Goal: Information Seeking & Learning: Understand process/instructions

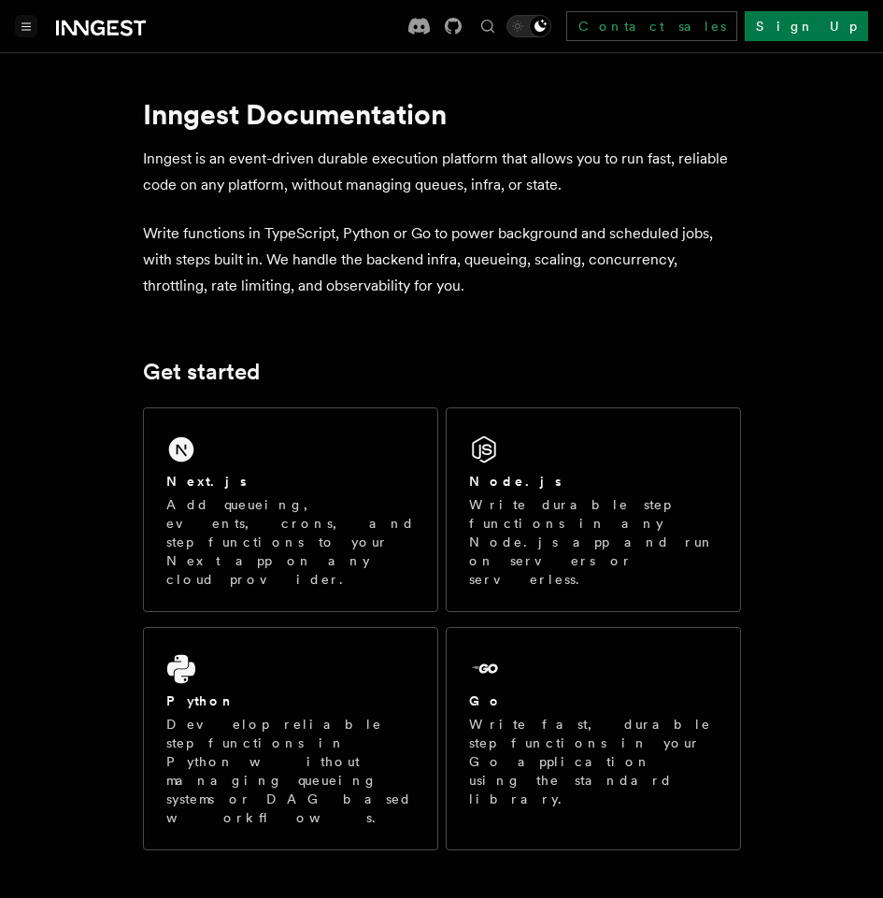
click at [31, 28] on button "Toggle navigation" at bounding box center [26, 26] width 22 height 22
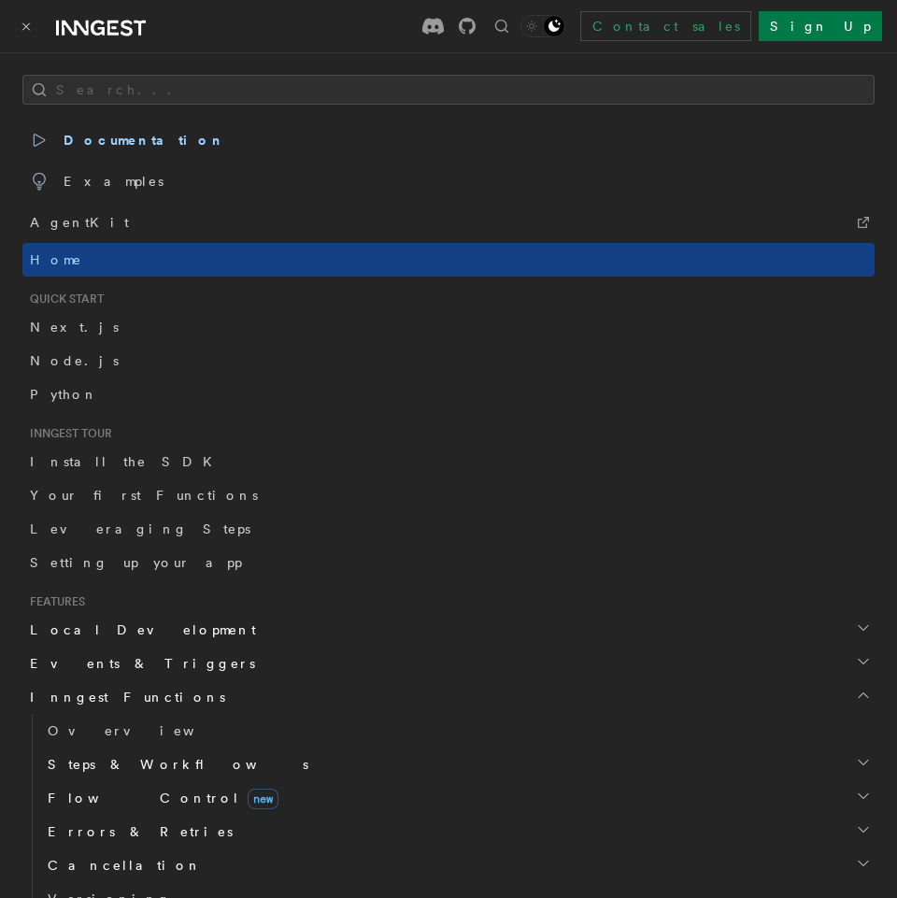
click at [31, 28] on button "Toggle navigation" at bounding box center [26, 26] width 22 height 22
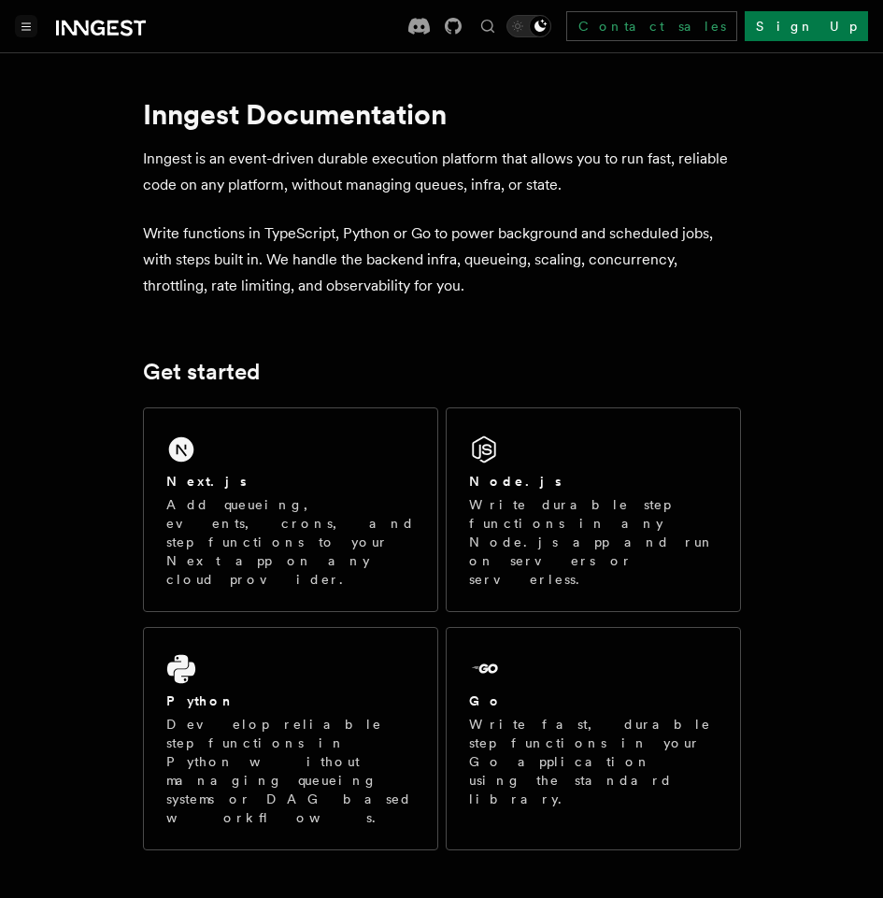
click at [23, 26] on icon "Toggle navigation" at bounding box center [26, 26] width 8 height 7
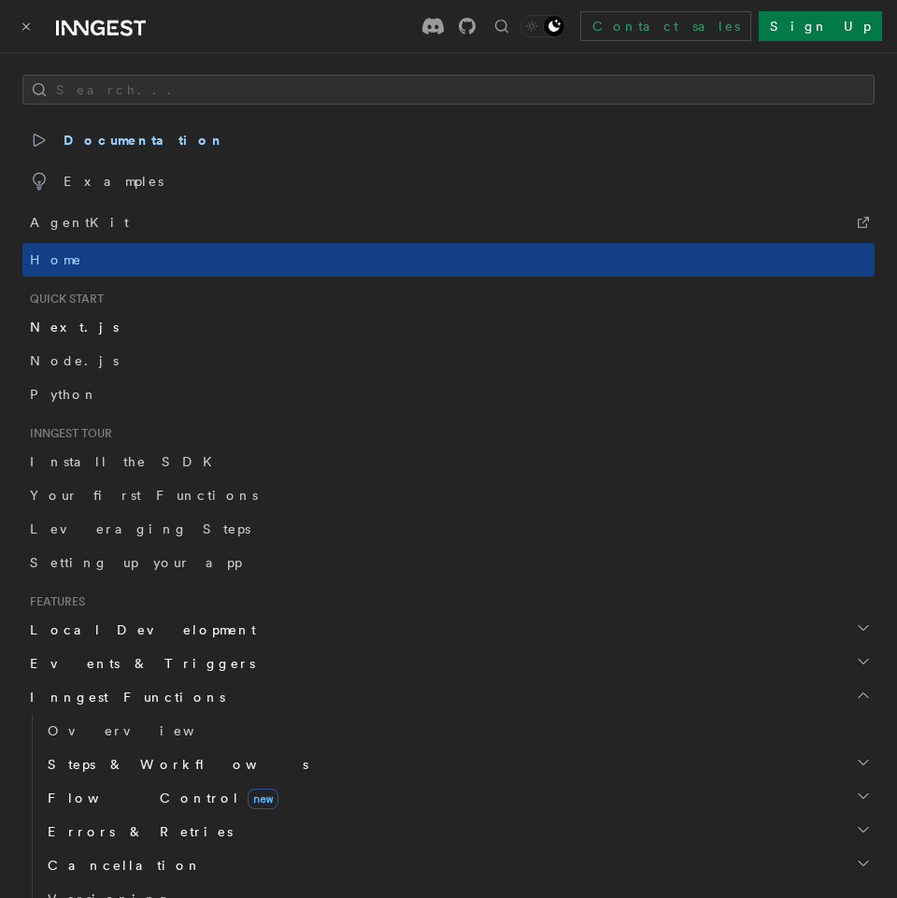
click at [63, 319] on span "Next.js" at bounding box center [74, 326] width 89 height 15
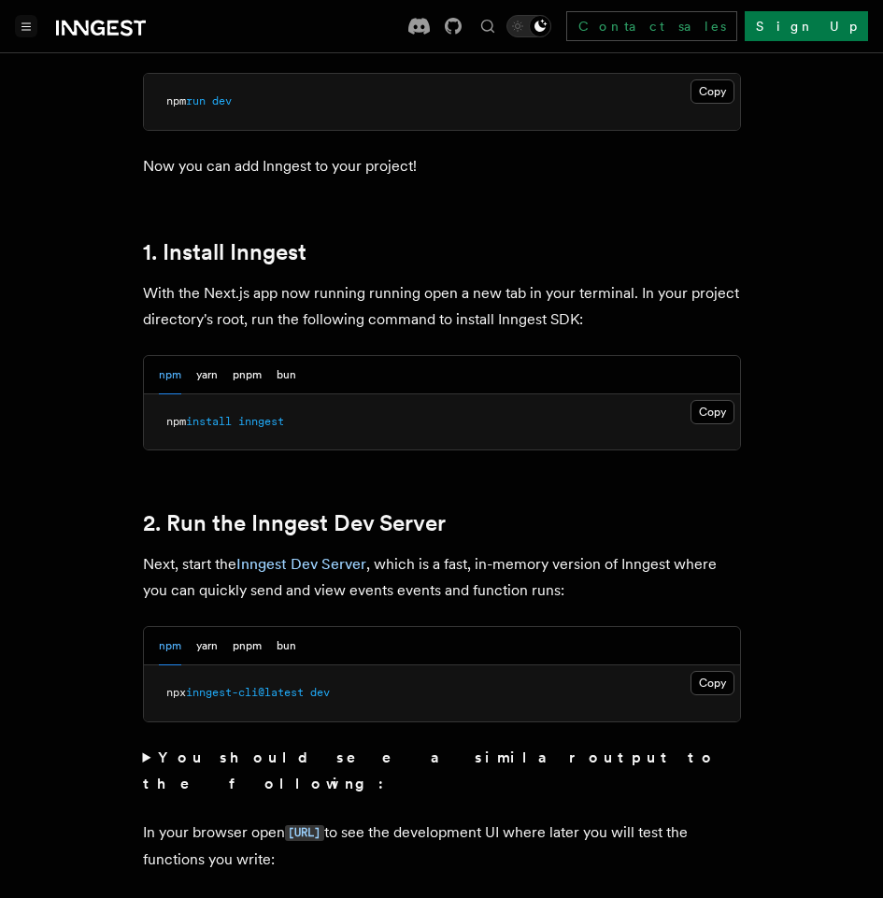
scroll to position [1027, 0]
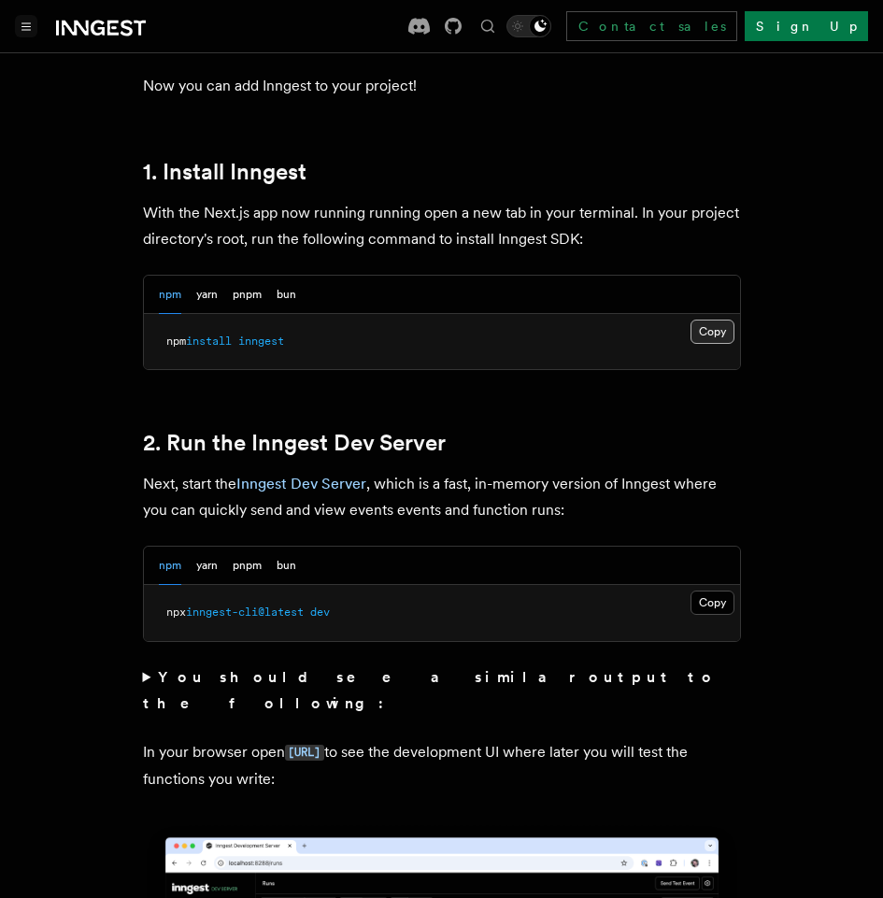
click at [707, 319] on button "Copy Copied" at bounding box center [712, 331] width 44 height 24
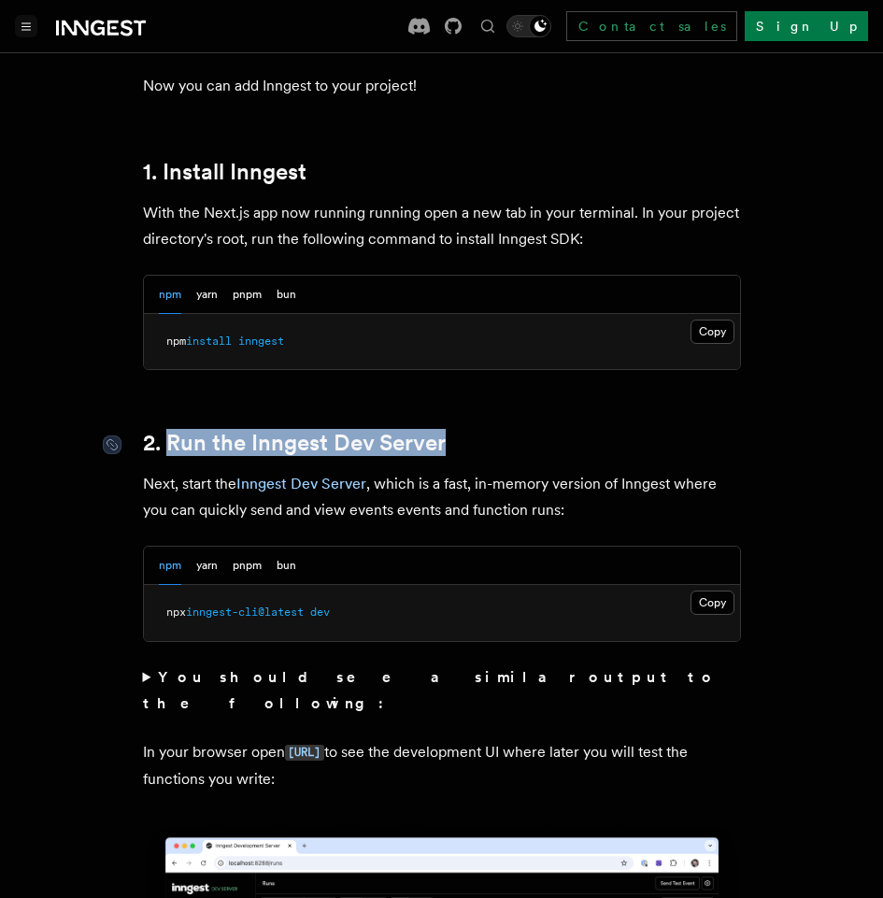
drag, startPoint x: 453, startPoint y: 421, endPoint x: 165, endPoint y: 418, distance: 287.7
click at [165, 430] on h2 "2. Run the Inngest Dev Server" at bounding box center [442, 443] width 598 height 26
click at [153, 431] on div at bounding box center [153, 431] width 0 height 0
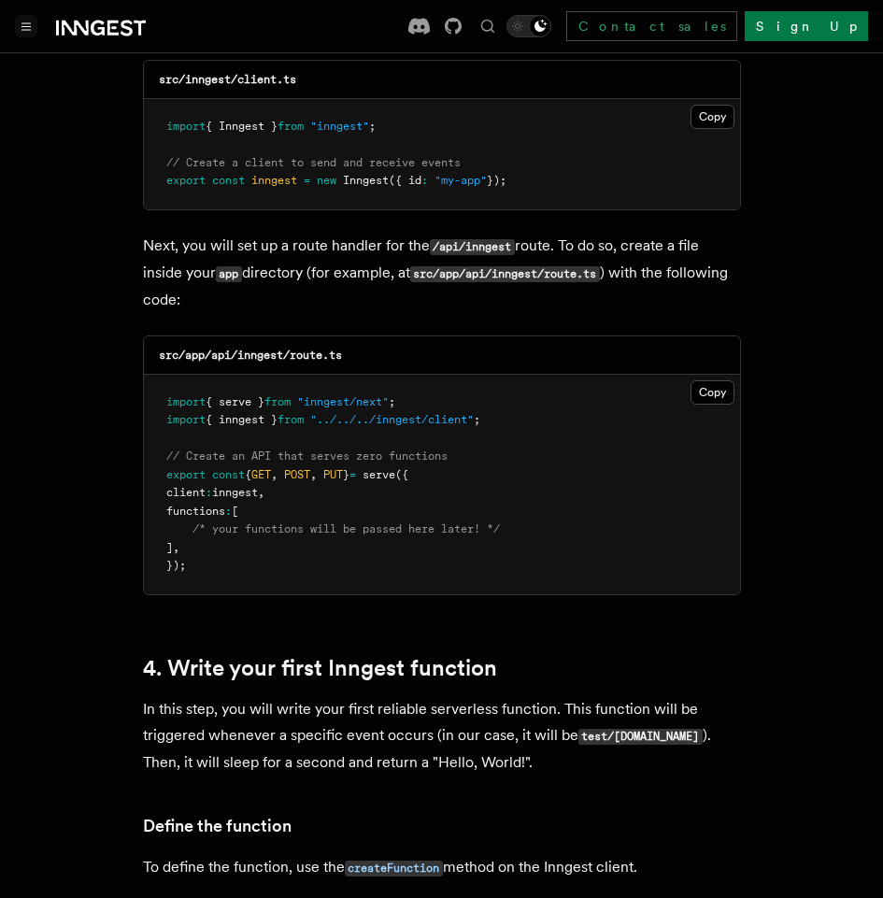
scroll to position [2242, 0]
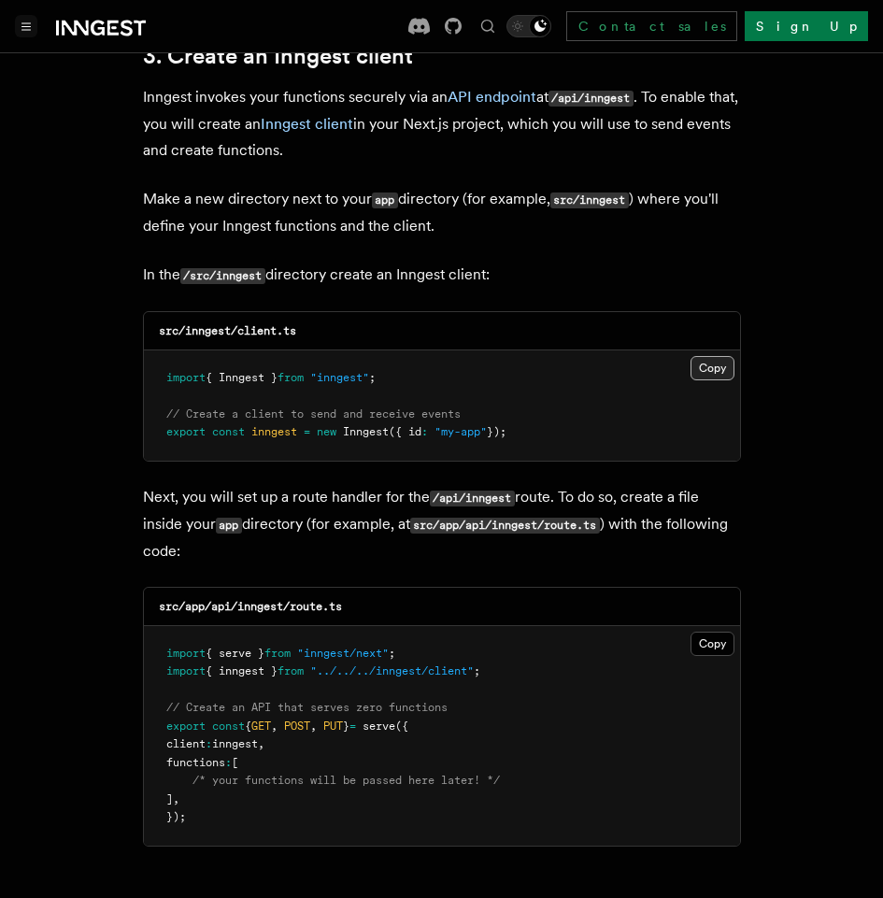
click at [717, 356] on button "Copy Copied" at bounding box center [712, 368] width 44 height 24
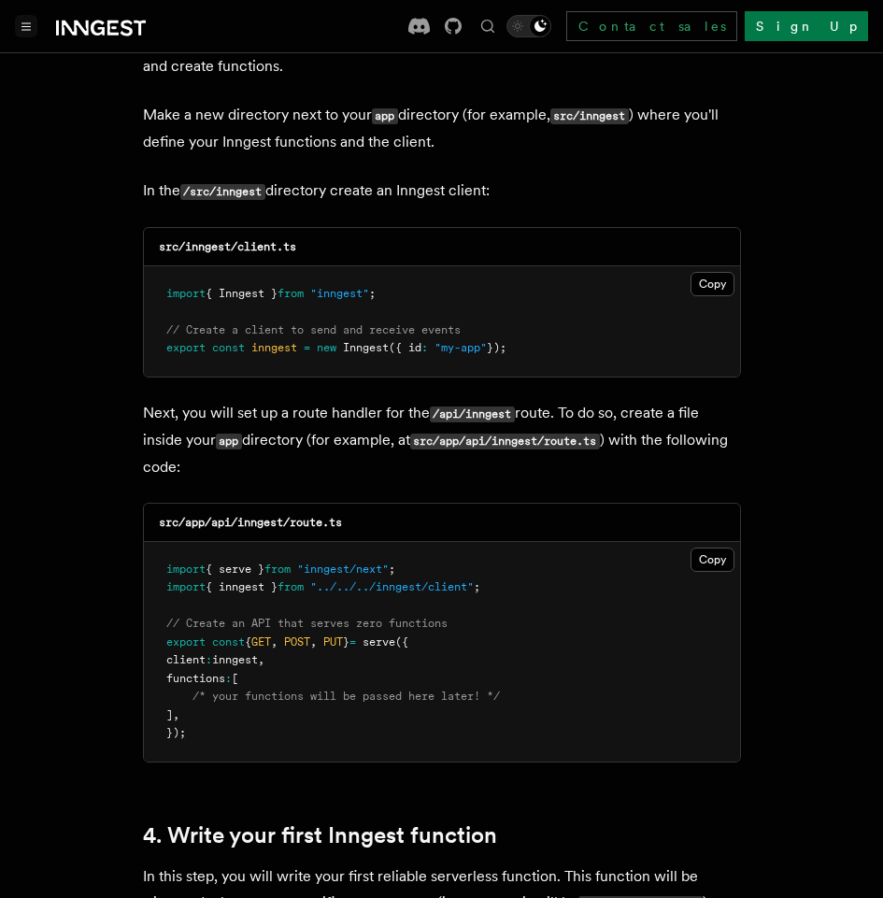
scroll to position [2522, 0]
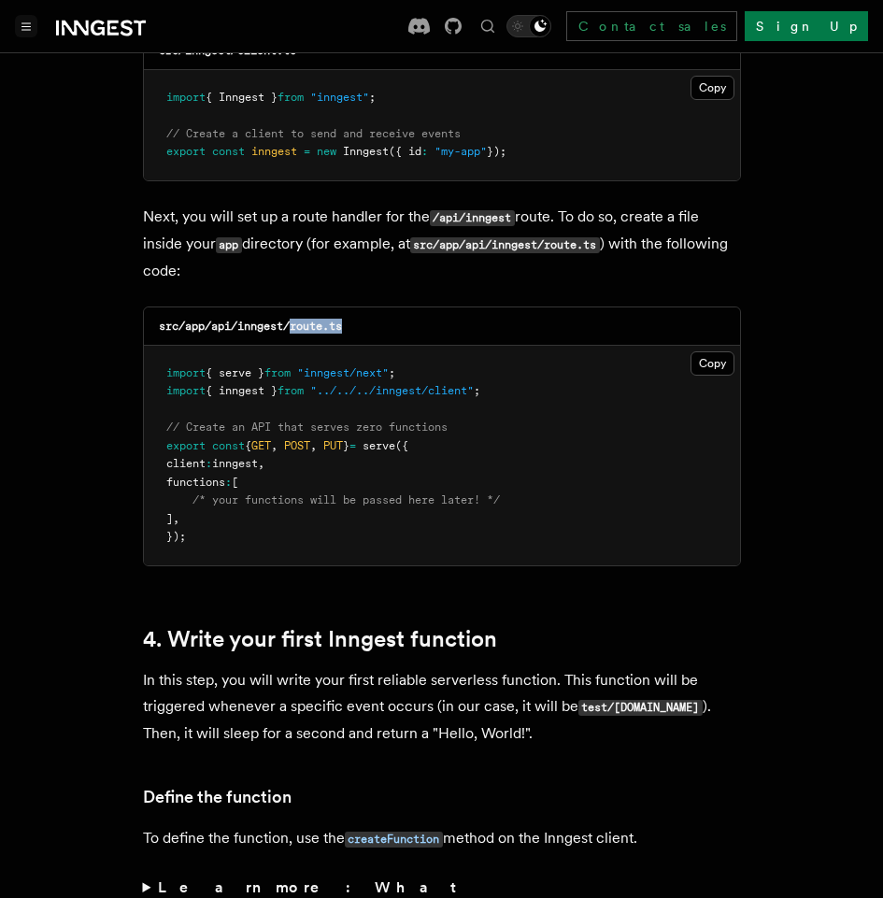
drag, startPoint x: 368, startPoint y: 267, endPoint x: 290, endPoint y: 278, distance: 79.3
click at [290, 307] on div "src/app/api/inngest/route.ts" at bounding box center [442, 326] width 596 height 38
copy code "route.ts"
click at [688, 353] on pre "import { serve } from "inngest/next" ; import { inngest } from "../../../innges…" at bounding box center [442, 455] width 596 height 219
click at [713, 351] on button "Copy Copied" at bounding box center [712, 363] width 44 height 24
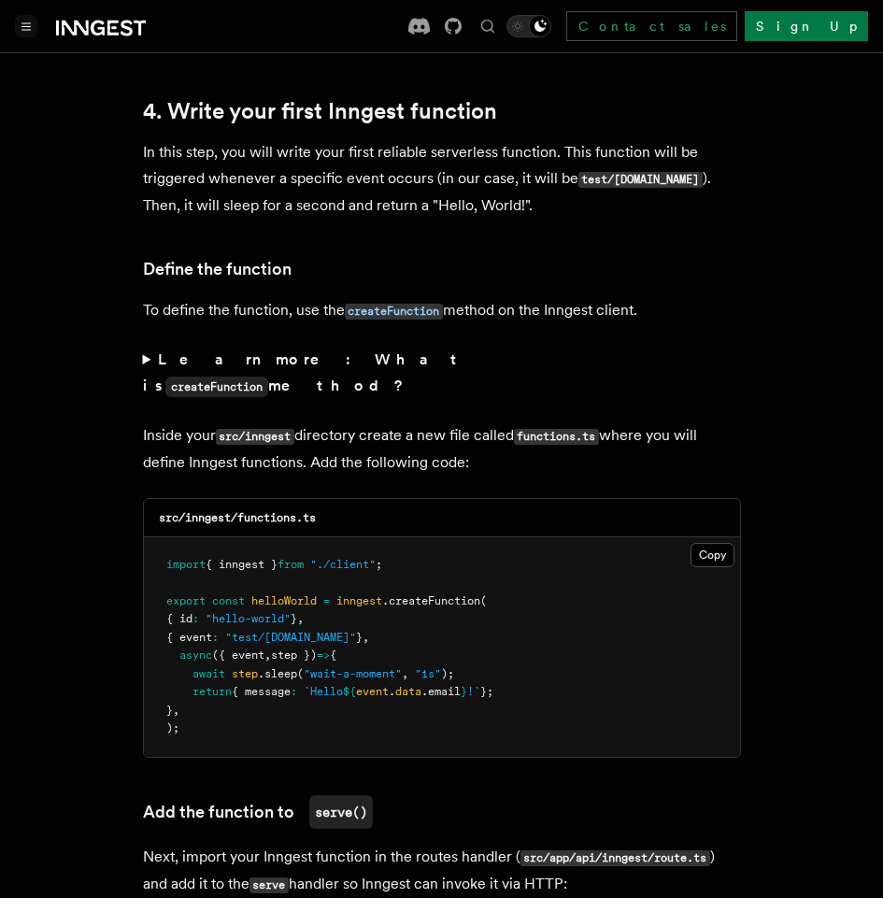
scroll to position [3082, 0]
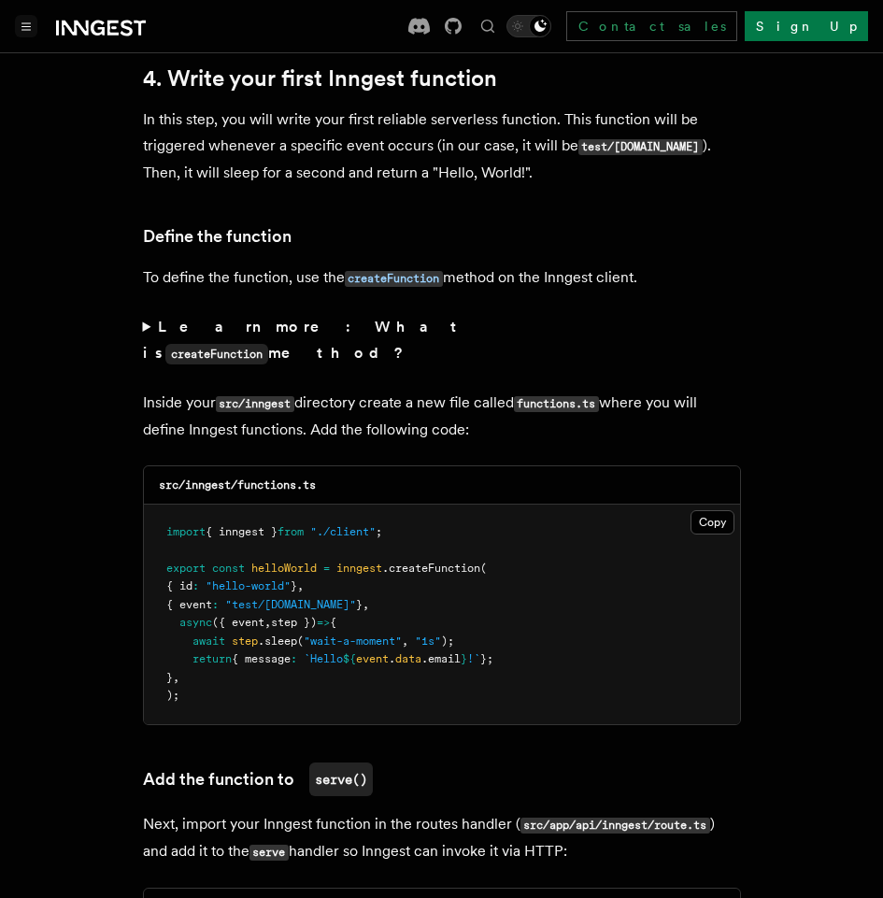
click at [333, 466] on div "src/inngest/functions.ts" at bounding box center [442, 485] width 596 height 38
click at [265, 478] on code "src/inngest/functions.ts" at bounding box center [237, 484] width 157 height 13
copy code "functions"
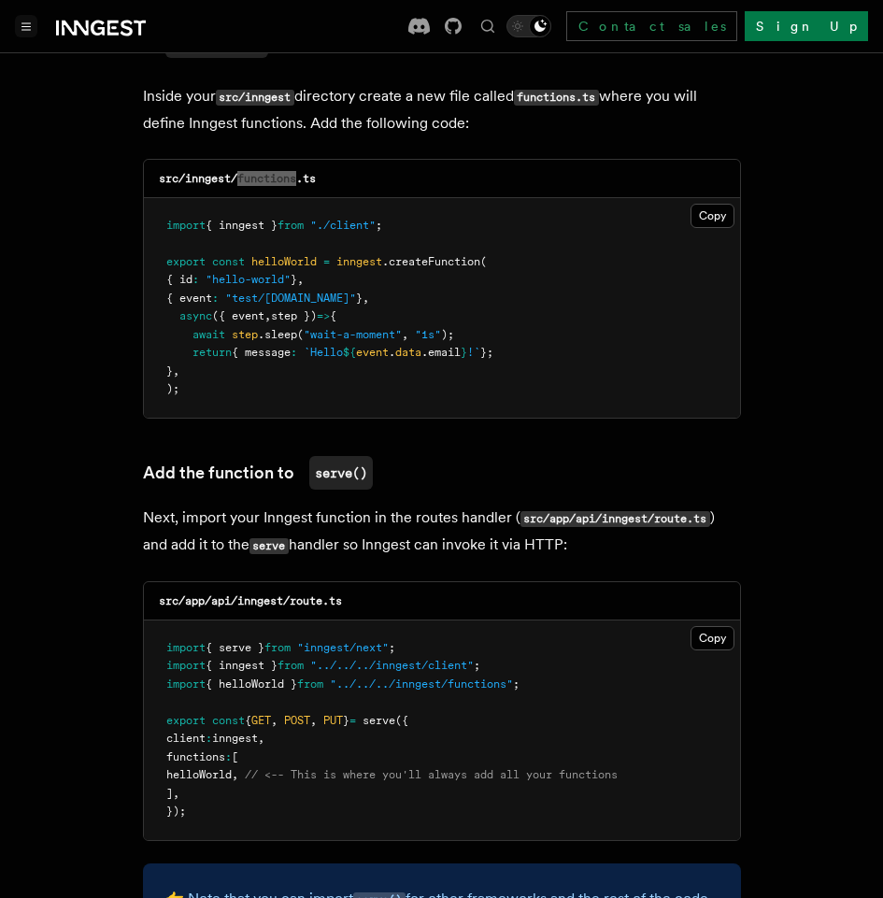
scroll to position [3269, 0]
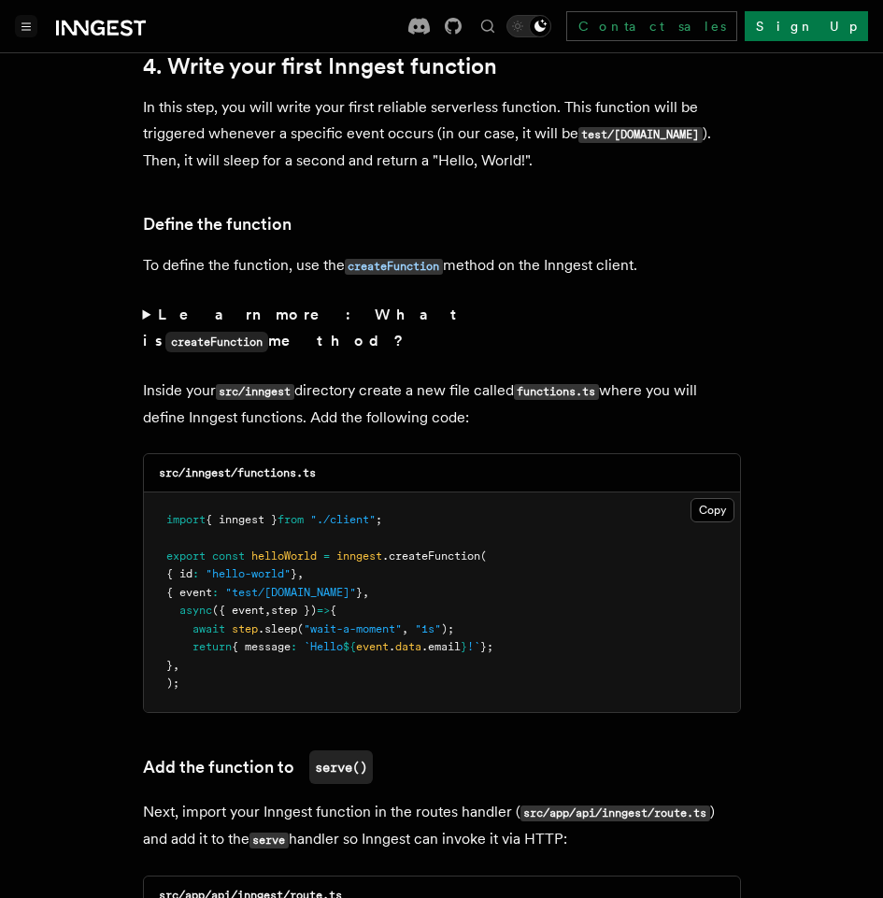
scroll to position [3082, 0]
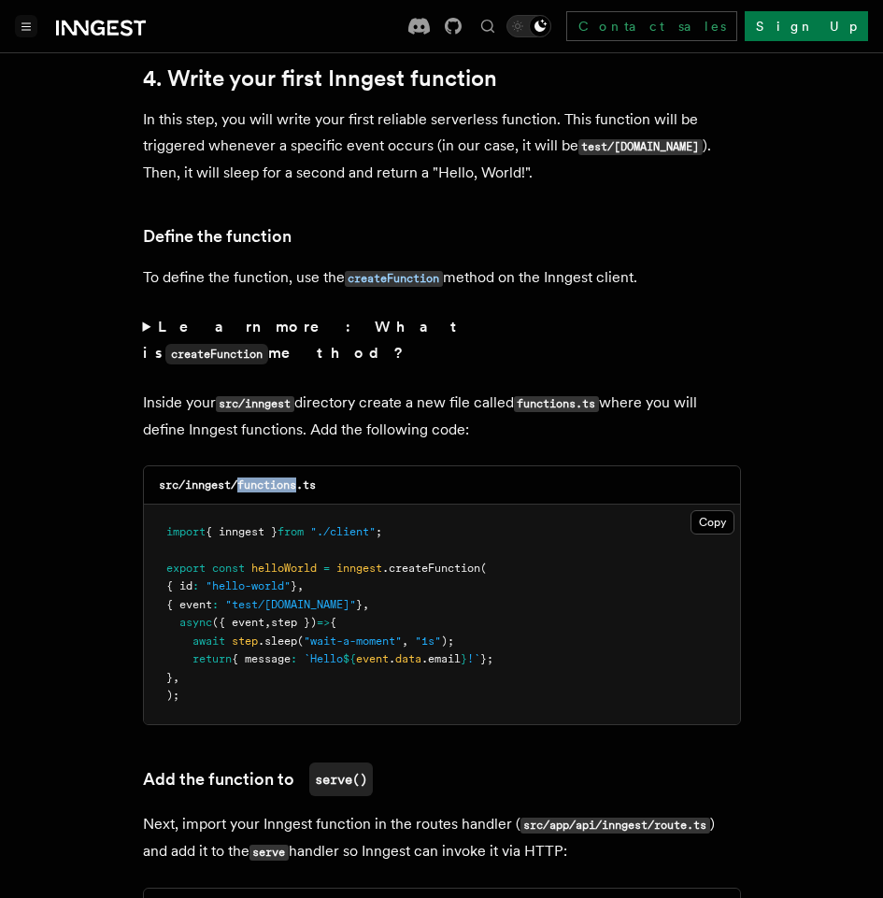
drag, startPoint x: 300, startPoint y: 407, endPoint x: 239, endPoint y: 405, distance: 60.7
click at [239, 478] on code "src/inngest/functions.ts" at bounding box center [237, 484] width 157 height 13
copy code "functions"
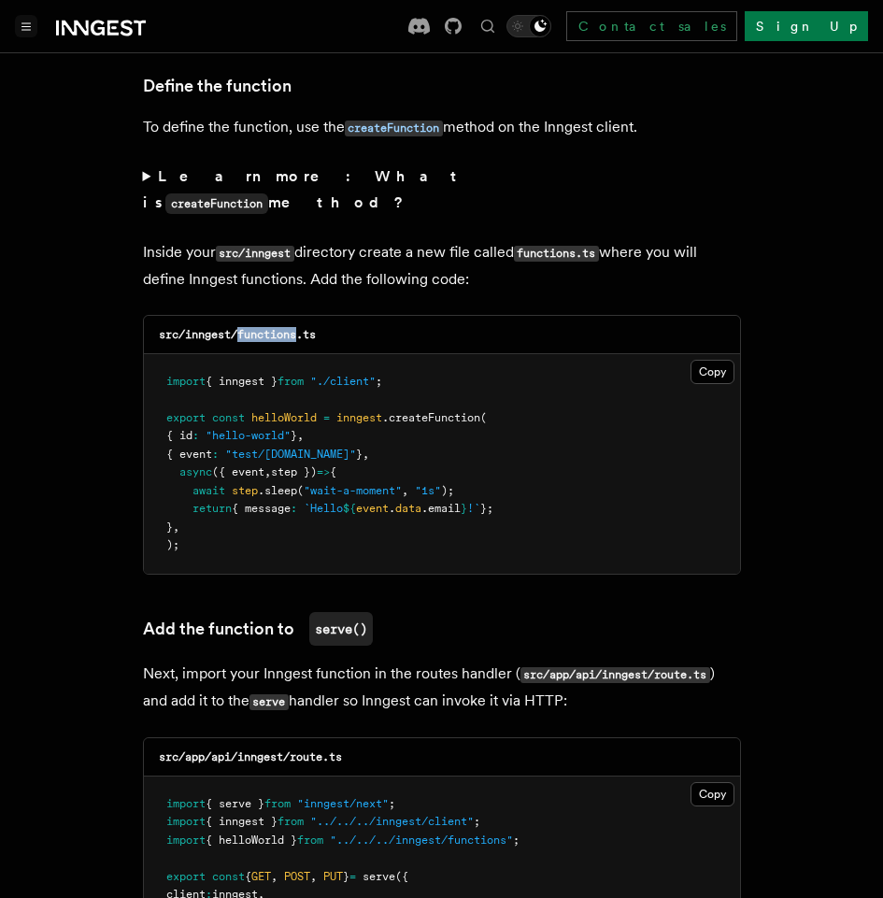
scroll to position [3269, 0]
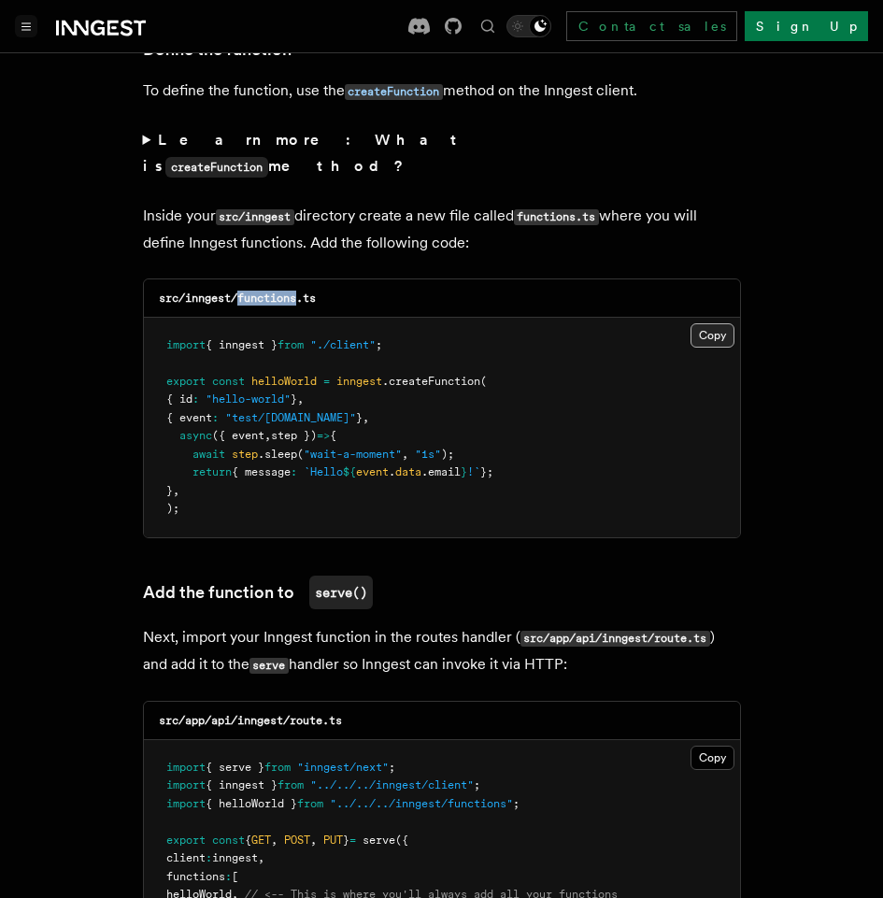
click at [712, 323] on button "Copy Copied" at bounding box center [712, 335] width 44 height 24
